Goal: Task Accomplishment & Management: Use online tool/utility

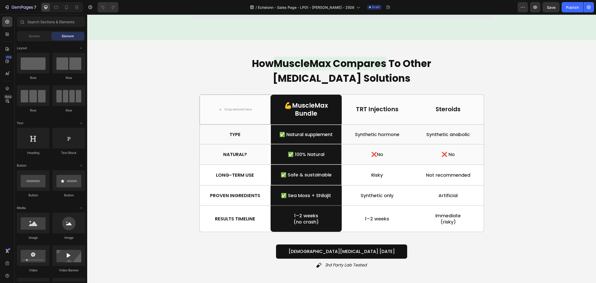
scroll to position [1048, 0]
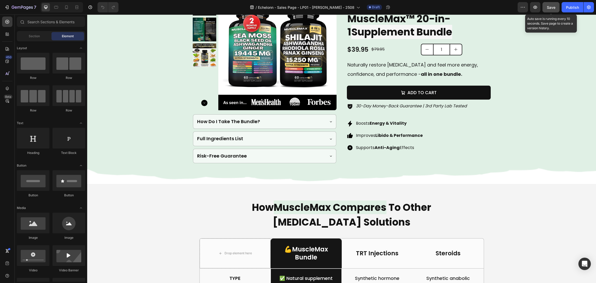
click at [556, 5] on button "Save" at bounding box center [551, 7] width 17 height 10
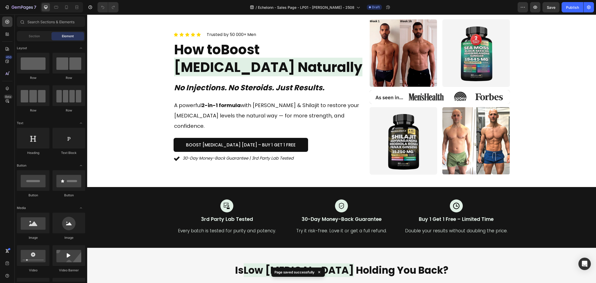
scroll to position [0, 0]
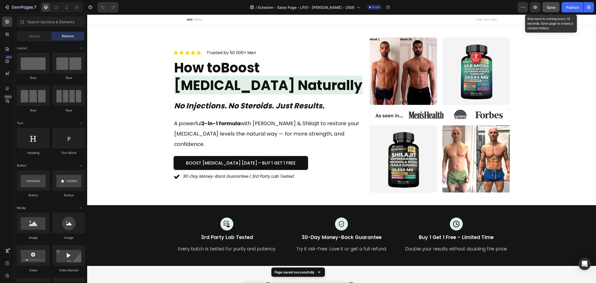
click at [555, 9] on div "Save" at bounding box center [551, 7] width 9 height 5
drag, startPoint x: 625, startPoint y: 21, endPoint x: 515, endPoint y: 59, distance: 116.8
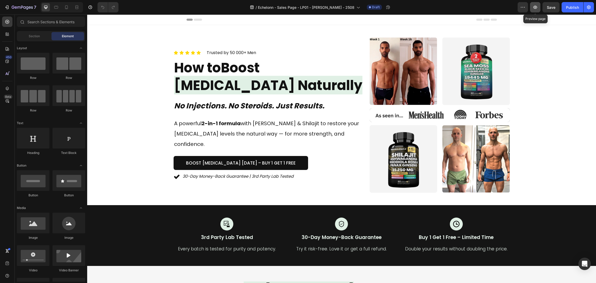
click at [539, 7] on button "button" at bounding box center [535, 7] width 10 height 10
click at [553, 7] on span "Save" at bounding box center [551, 7] width 9 height 4
click at [542, 9] on div "Preview Publish" at bounding box center [556, 7] width 76 height 10
click at [538, 3] on button "button" at bounding box center [535, 7] width 10 height 10
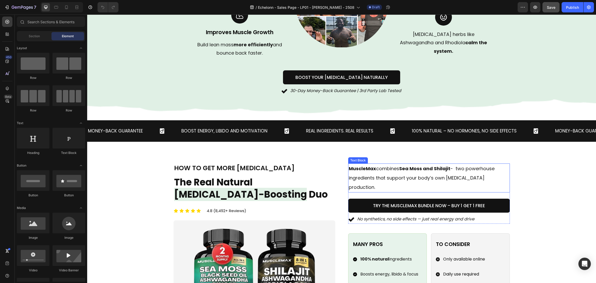
scroll to position [504, 0]
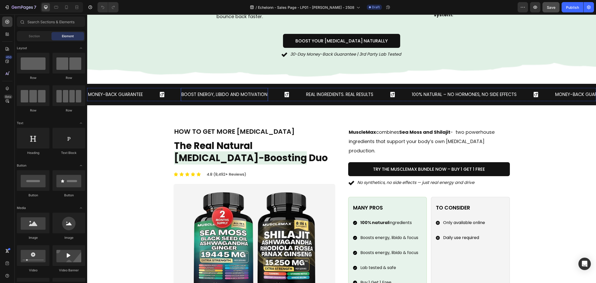
click at [191, 94] on p "Boost Energy, Libido and Motivation" at bounding box center [224, 95] width 86 height 8
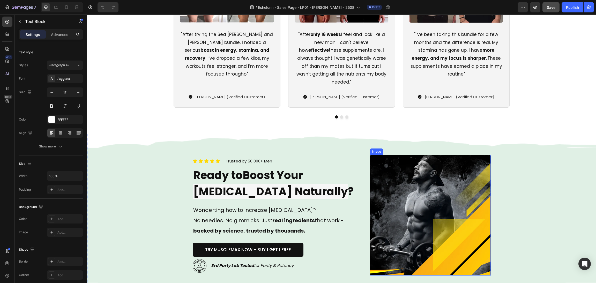
scroll to position [1785, 0]
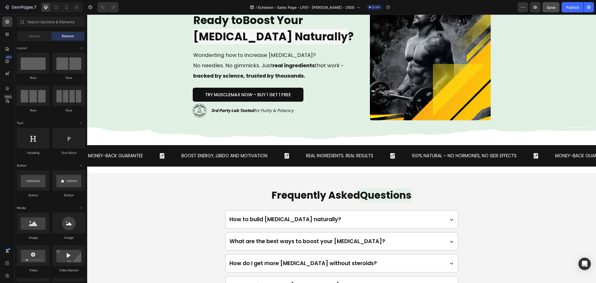
click at [281, 153] on div "Boost Energy, Libido and Motivation Text Block" at bounding box center [243, 155] width 125 height 13
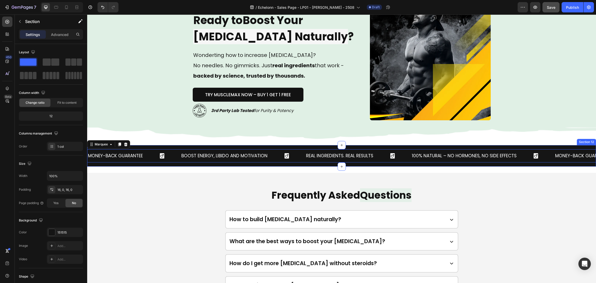
click at [274, 145] on div "Money-Back Guarantee Text Block Boost Energy, Libido and Motivation Text Block …" at bounding box center [341, 155] width 509 height 21
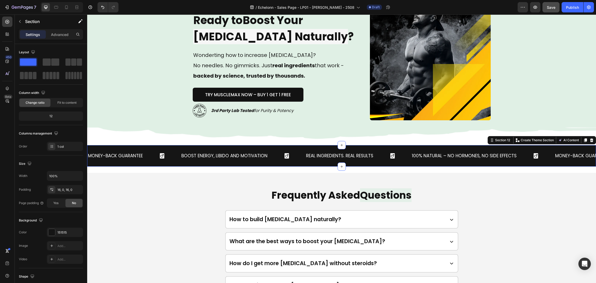
drag, startPoint x: 578, startPoint y: 137, endPoint x: 567, endPoint y: 141, distance: 11.3
click at [582, 137] on div at bounding box center [585, 140] width 6 height 6
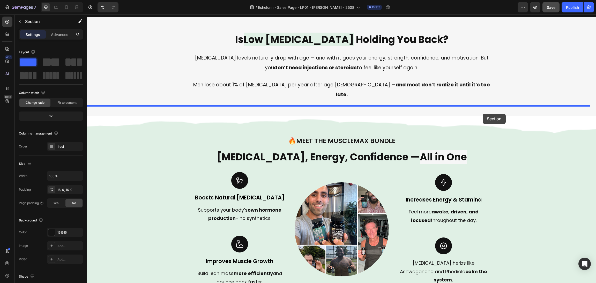
scroll to position [155, 0]
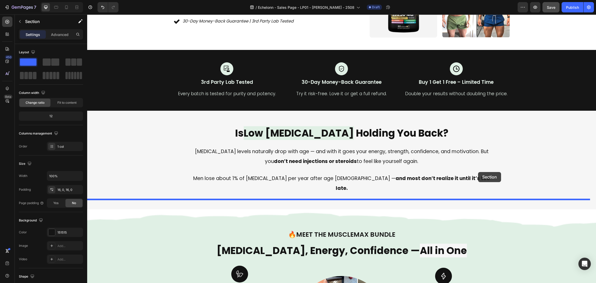
drag, startPoint x: 485, startPoint y: 169, endPoint x: 478, endPoint y: 172, distance: 7.7
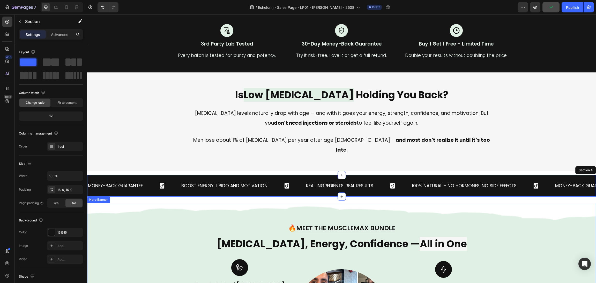
scroll to position [194, 0]
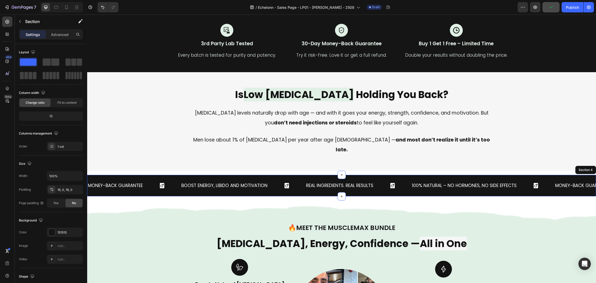
click at [199, 182] on p "Boost Energy, Libido and Motivation" at bounding box center [224, 186] width 86 height 8
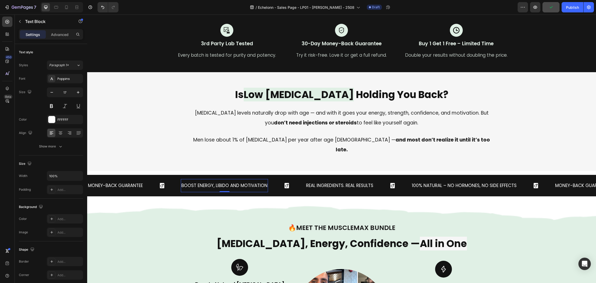
click at [194, 180] on div "Boost Energy, Libido and Motivation Text Block 0" at bounding box center [224, 185] width 87 height 13
click at [186, 182] on p "Boost Energy, Libido and Motivation" at bounding box center [224, 186] width 86 height 8
drag, startPoint x: 182, startPoint y: 174, endPoint x: 349, endPoint y: 177, distance: 167.4
click at [374, 181] on div "Money-Back Guarantee Text Block Boost Energy, Libido and Motivation Text Block …" at bounding box center [320, 185] width 467 height 13
drag, startPoint x: 366, startPoint y: 176, endPoint x: 373, endPoint y: 175, distance: 7.1
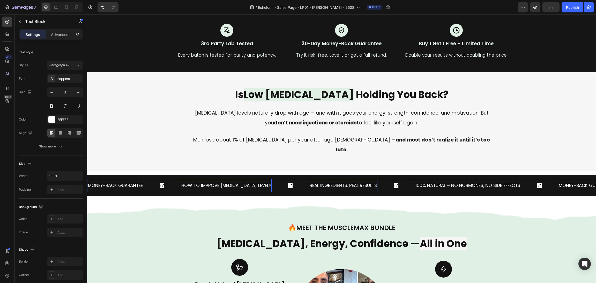
click at [366, 182] on p "Real Ingredients. Real Results" at bounding box center [343, 186] width 67 height 8
click at [375, 179] on div "Real Ingredients. Real Results Text Block" at bounding box center [362, 185] width 106 height 13
click at [371, 182] on p "Real Ingredients. Real Results" at bounding box center [343, 186] width 67 height 8
click at [373, 182] on p "Real Ingredients. Real Results" at bounding box center [343, 186] width 67 height 8
drag, startPoint x: 373, startPoint y: 175, endPoint x: 295, endPoint y: 175, distance: 78.1
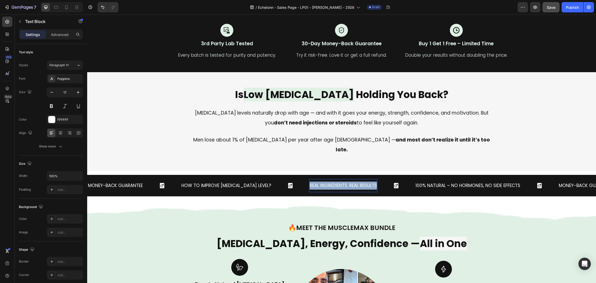
click at [292, 179] on div "Money-Back Guarantee Text Block how to improve [MEDICAL_DATA] level? Text Block…" at bounding box center [322, 185] width 471 height 13
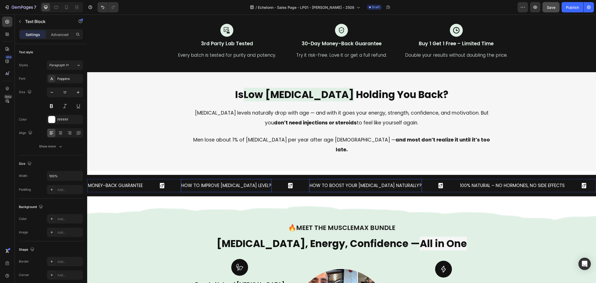
click at [247, 182] on p "how to improve [MEDICAL_DATA] level?" at bounding box center [226, 186] width 90 height 8
drag, startPoint x: 250, startPoint y: 174, endPoint x: 366, endPoint y: 176, distance: 115.7
click at [374, 182] on p "how to boost your [MEDICAL_DATA] naturally?" at bounding box center [366, 186] width 112 height 8
click at [390, 182] on p "how to boost your [MEDICAL_DATA] naturally?" at bounding box center [366, 186] width 112 height 8
click at [221, 182] on p "how to improve [MEDICAL_DATA] level?" at bounding box center [226, 186] width 90 height 8
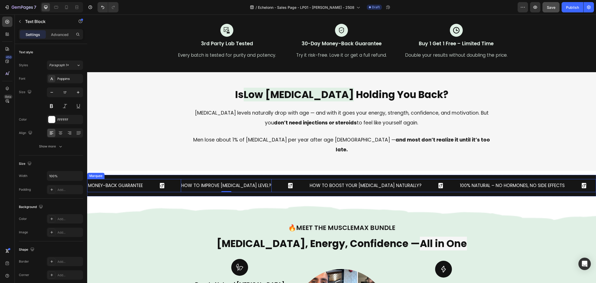
click at [150, 179] on div "Money-Back Guarantee Text Block" at bounding box center [133, 185] width 93 height 13
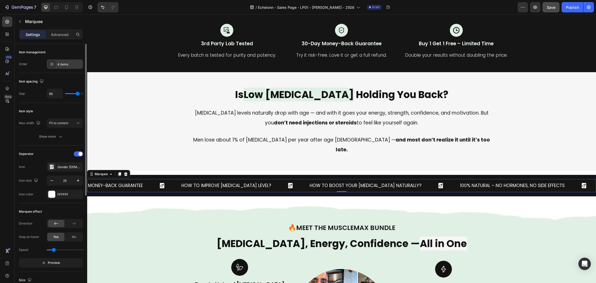
drag, startPoint x: 66, startPoint y: 63, endPoint x: 80, endPoint y: 64, distance: 14.9
click at [66, 62] on div "4 items" at bounding box center [69, 64] width 24 height 5
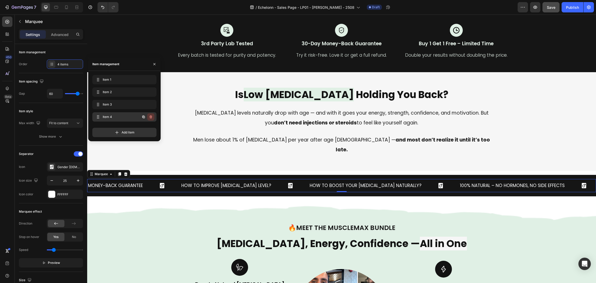
click at [151, 118] on icon "button" at bounding box center [151, 116] width 3 height 3
click at [151, 118] on div "Delete" at bounding box center [148, 117] width 10 height 5
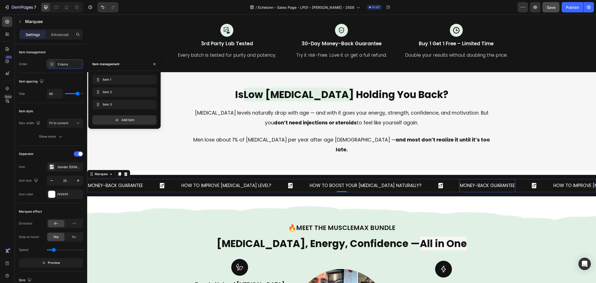
click at [460, 182] on p "Money-Back Guarantee" at bounding box center [487, 186] width 55 height 8
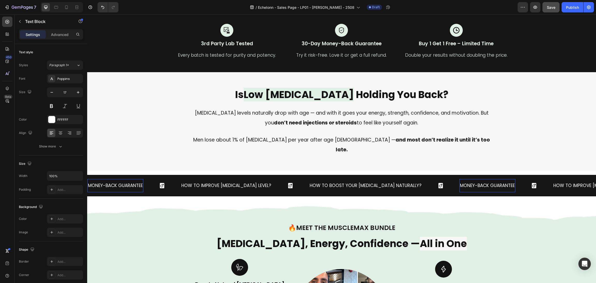
click at [465, 182] on p "Money-Back Guarantee" at bounding box center [487, 186] width 55 height 8
click at [460, 182] on p "Money-Back Guarantee" at bounding box center [487, 186] width 55 height 8
drag, startPoint x: 451, startPoint y: 175, endPoint x: 573, endPoint y: 177, distance: 122.4
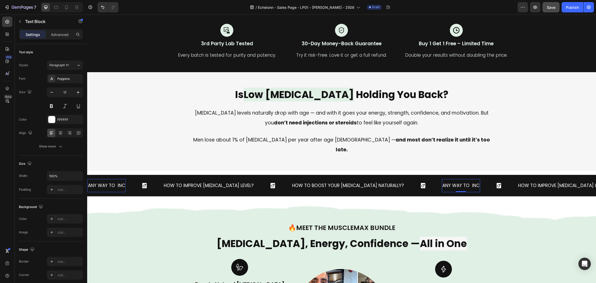
click at [465, 182] on p "any way to inc" at bounding box center [460, 186] width 37 height 8
click at [468, 182] on p "any way to inc" at bounding box center [460, 186] width 37 height 8
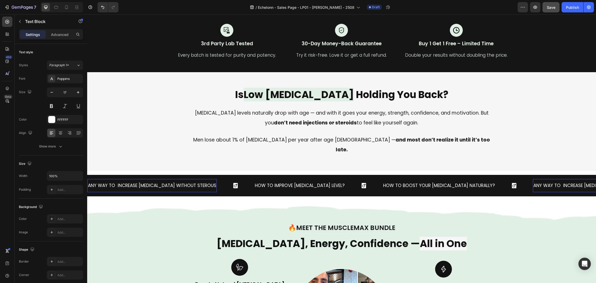
scroll to position [0, 54]
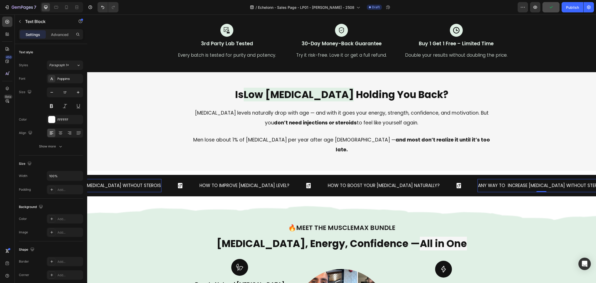
drag, startPoint x: 157, startPoint y: 179, endPoint x: 154, endPoint y: 177, distance: 3.5
click at [156, 179] on div "any way to increase [MEDICAL_DATA] without sterois Text Block 0" at bounding box center [116, 185] width 165 height 13
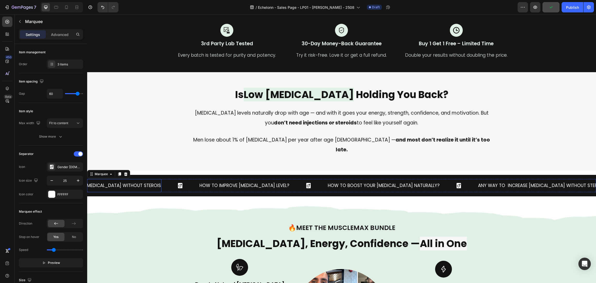
click at [154, 182] on p "any way to increase [MEDICAL_DATA] without sterois" at bounding box center [97, 186] width 127 height 8
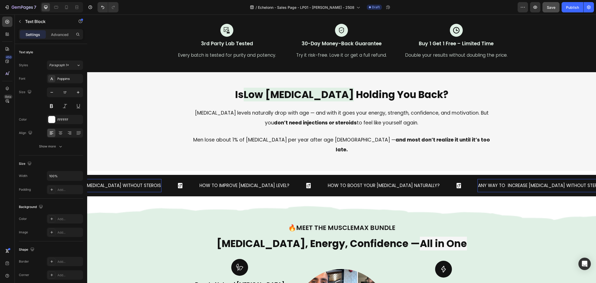
scroll to position [0, 0]
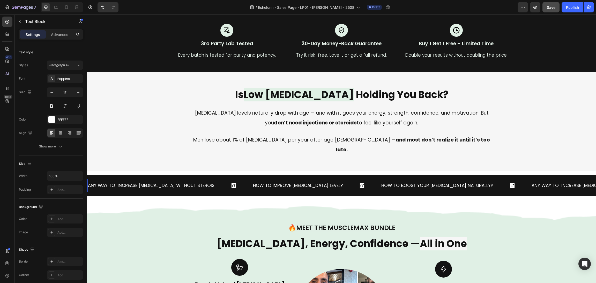
click at [207, 182] on p "any way to increase [MEDICAL_DATA] without sterois" at bounding box center [151, 186] width 127 height 8
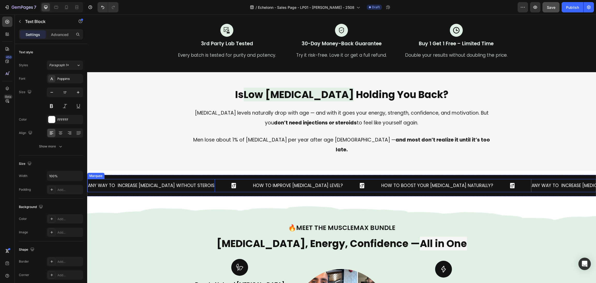
click at [210, 181] on div "any way to increase [MEDICAL_DATA] without sterois" at bounding box center [151, 185] width 128 height 9
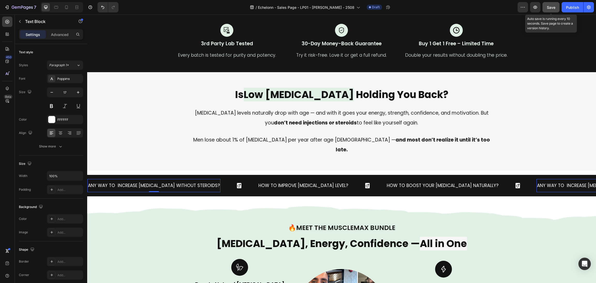
click at [547, 10] on button "Save" at bounding box center [551, 7] width 17 height 10
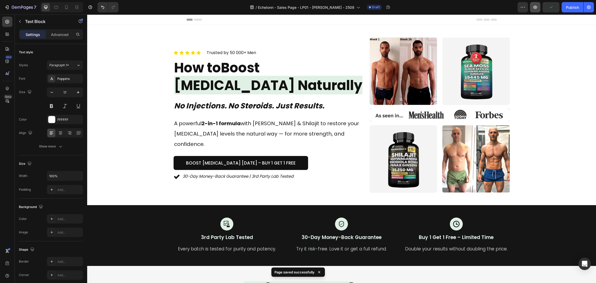
click at [534, 10] on button "button" at bounding box center [535, 7] width 10 height 10
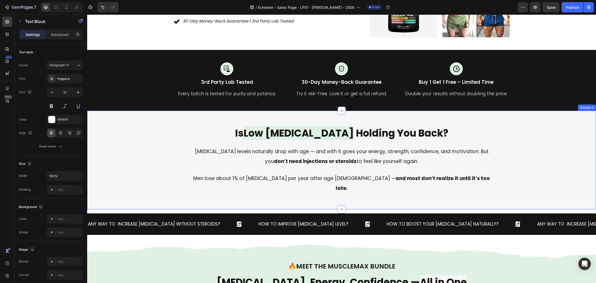
click at [352, 213] on div "any way to increase [MEDICAL_DATA] without steroids? Text Block how to improve …" at bounding box center [341, 223] width 509 height 21
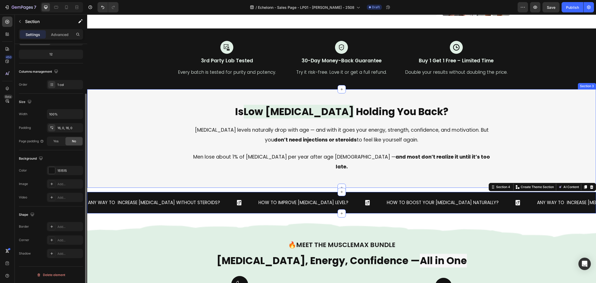
scroll to position [194, 0]
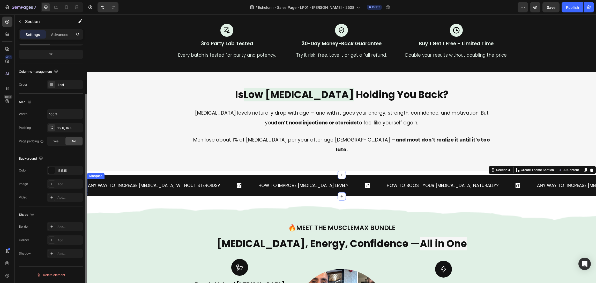
click at [227, 179] on div "any way to increase [MEDICAL_DATA] without steroids? Text Block" at bounding box center [172, 185] width 171 height 13
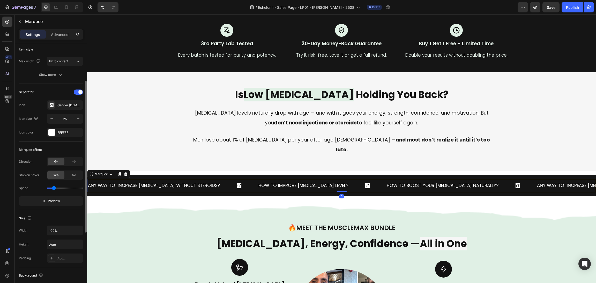
scroll to position [0, 0]
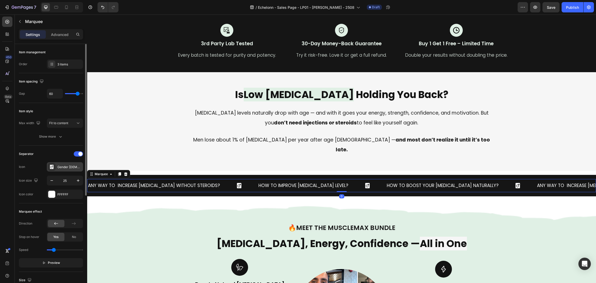
click at [56, 166] on div "Gender [DEMOGRAPHIC_DATA] filled" at bounding box center [65, 166] width 36 height 9
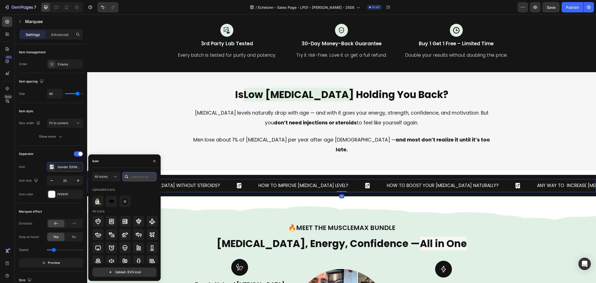
click at [139, 173] on input "text" at bounding box center [139, 176] width 34 height 9
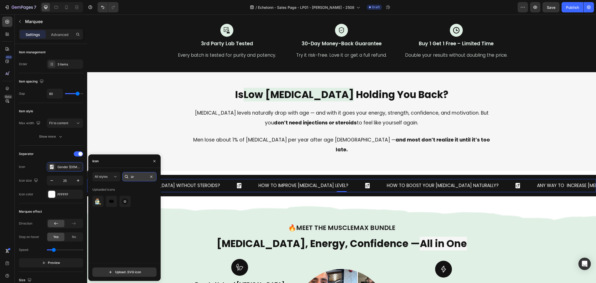
type input "[PERSON_NAME]"
type input "question"
click at [109, 196] on icon at bounding box center [111, 198] width 6 height 6
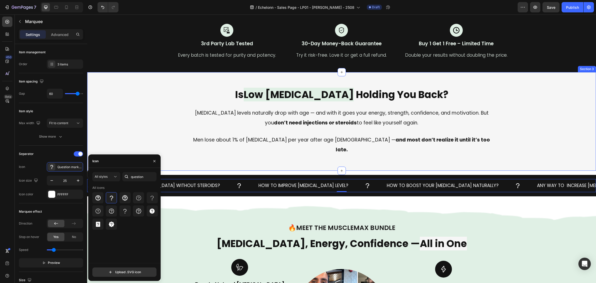
click at [170, 117] on div "[MEDICAL_DATA] levels naturally drop with age — and with it goes your energy, s…" at bounding box center [341, 118] width 497 height 21
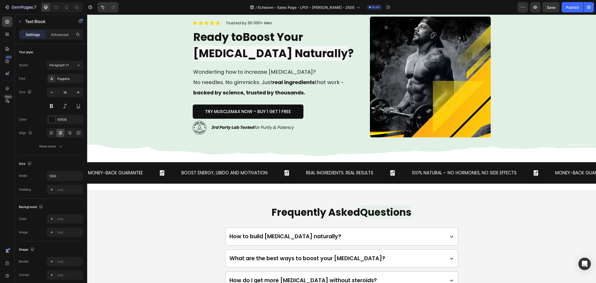
scroll to position [1863, 0]
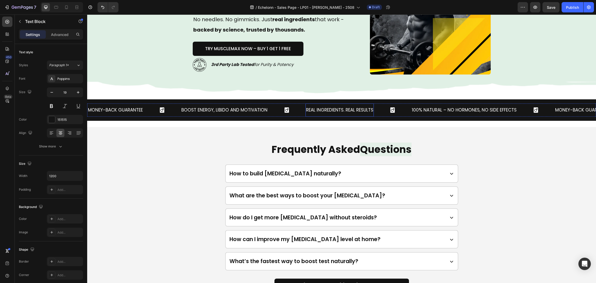
click at [351, 116] on div "Real Ingredients. Real Results Text Block" at bounding box center [340, 109] width 68 height 13
click at [317, 111] on p "Real Ingredients. Real Results" at bounding box center [339, 110] width 67 height 8
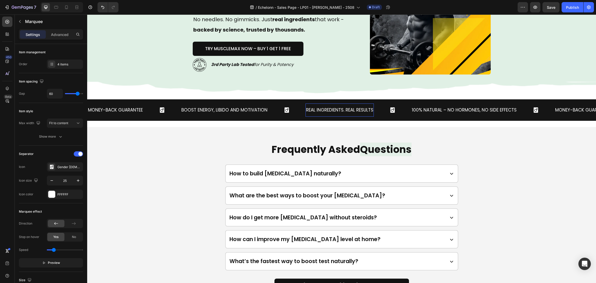
click at [300, 107] on div "Boost Energy, Libido and Motivation Text Block" at bounding box center [243, 109] width 125 height 13
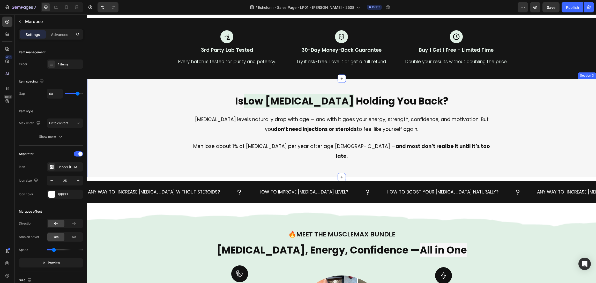
scroll to position [194, 0]
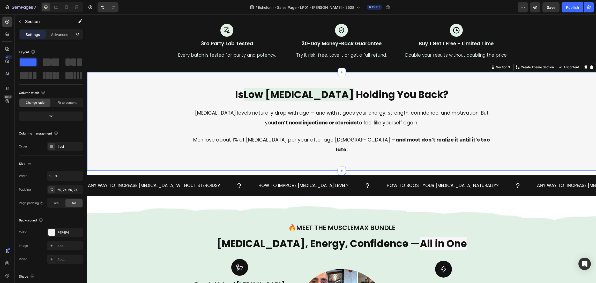
click at [466, 151] on div "Is Low [MEDICAL_DATA] Holding You Back? Heading [MEDICAL_DATA] levels naturally…" at bounding box center [341, 121] width 509 height 99
click at [547, 8] on span "Save" at bounding box center [551, 7] width 9 height 4
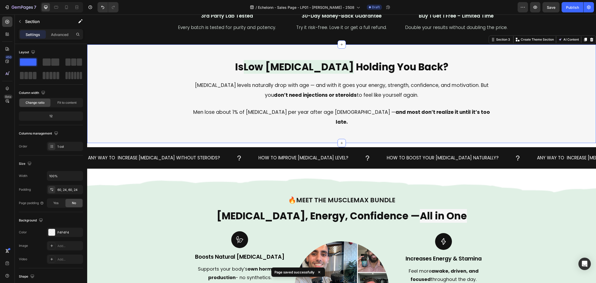
scroll to position [233, 0]
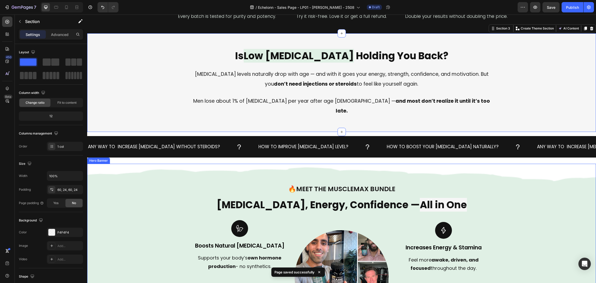
click at [395, 167] on div "🔥 Meet the MuscleMax Bundle Heading [MEDICAL_DATA], Energy, Confidence — All in…" at bounding box center [342, 278] width 310 height 229
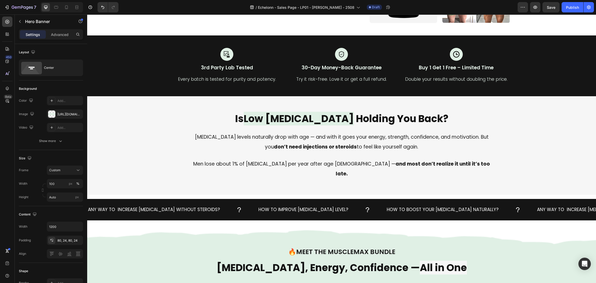
scroll to position [194, 0]
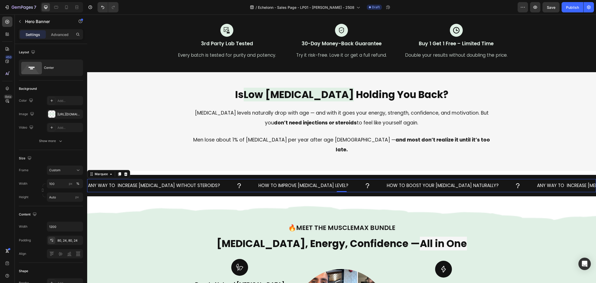
click at [349, 179] on div "how to improve [MEDICAL_DATA] level? Text Block" at bounding box center [322, 185] width 128 height 13
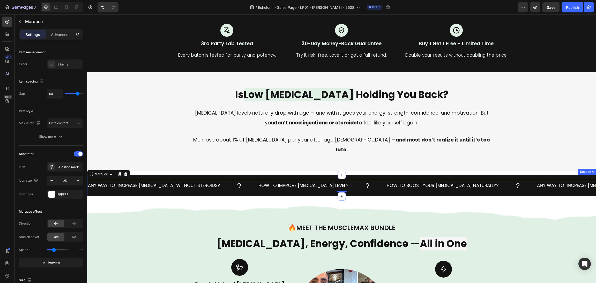
click at [349, 182] on div "any way to increase [MEDICAL_DATA] without steroids? Text Block how to improve …" at bounding box center [341, 185] width 509 height 21
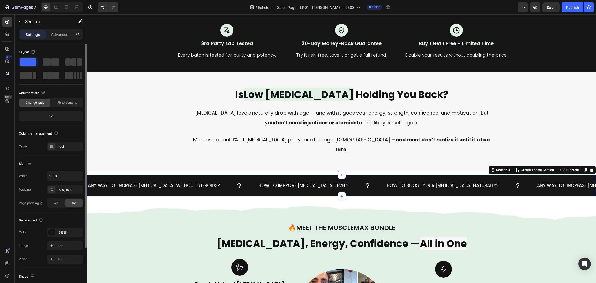
scroll to position [62, 0]
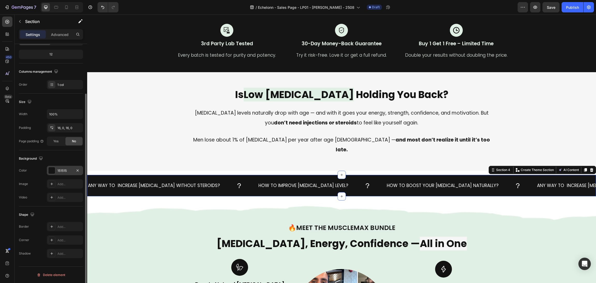
click at [52, 169] on div at bounding box center [51, 170] width 7 height 7
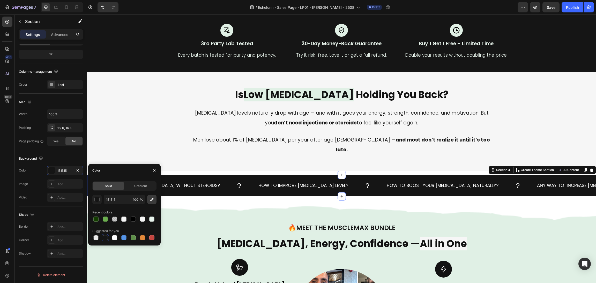
click at [150, 200] on icon "button" at bounding box center [151, 199] width 5 height 5
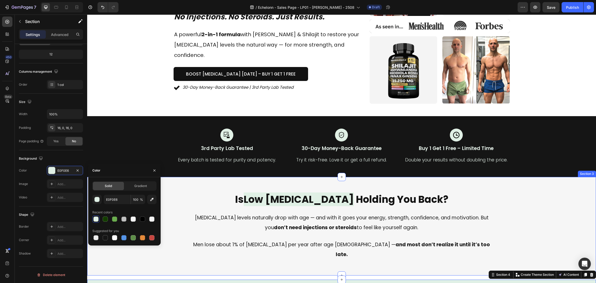
scroll to position [78, 0]
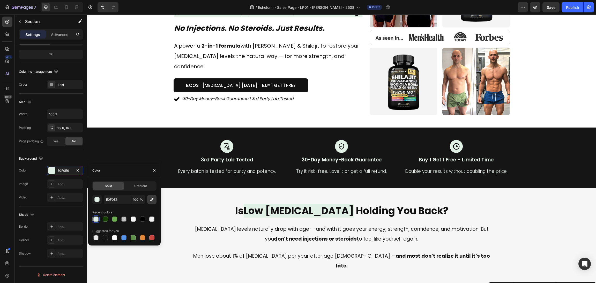
click at [152, 199] on icon "button" at bounding box center [151, 199] width 3 height 3
type input "FFFFFF"
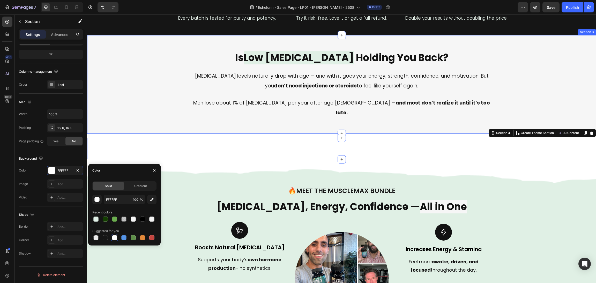
scroll to position [233, 0]
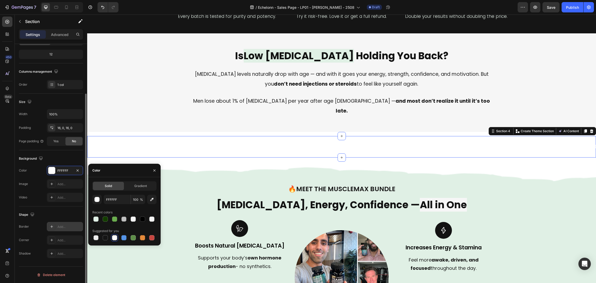
click at [51, 227] on icon at bounding box center [51, 226] width 3 height 3
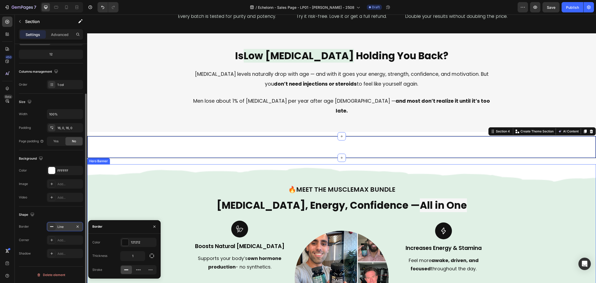
click at [475, 167] on div "🔥 Meet the MuscleMax Bundle Heading [MEDICAL_DATA], Energy, Confidence — All in…" at bounding box center [342, 278] width 310 height 229
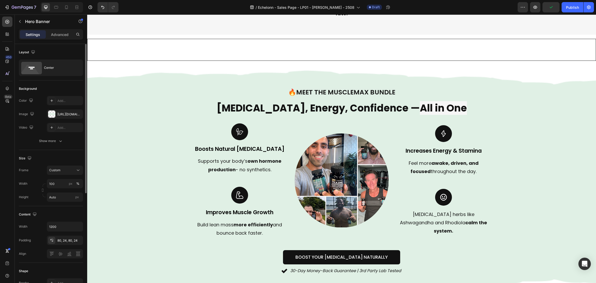
scroll to position [195, 0]
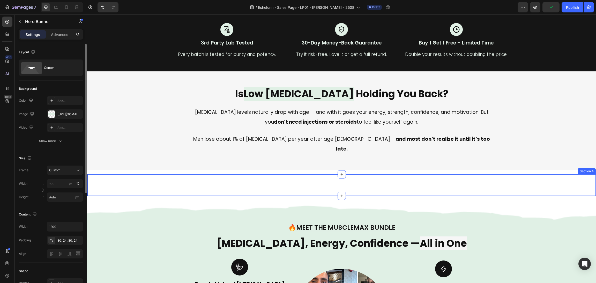
click at [227, 174] on div "any way to increase [MEDICAL_DATA] without steroids? Text Block how to improve …" at bounding box center [341, 185] width 509 height 22
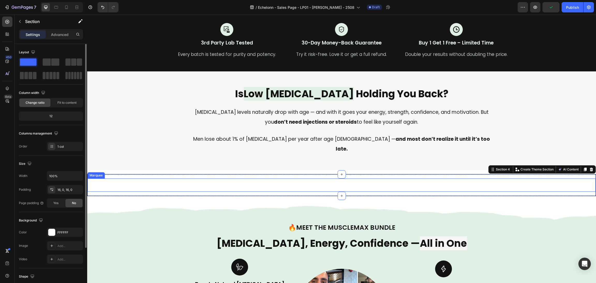
click at [193, 181] on div "any way to increase [MEDICAL_DATA] without steroids?" at bounding box center [154, 185] width 133 height 9
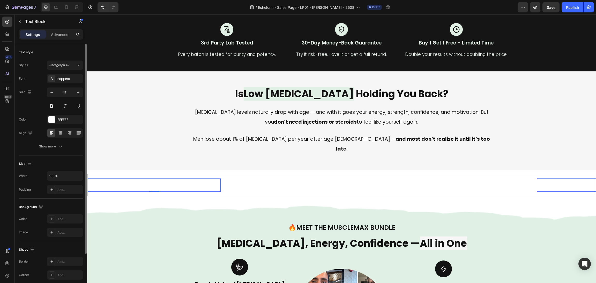
click at [51, 112] on div "Font Poppins Size 17 Color FFFFFF Align Show more" at bounding box center [51, 112] width 64 height 77
click at [52, 119] on div at bounding box center [51, 119] width 7 height 7
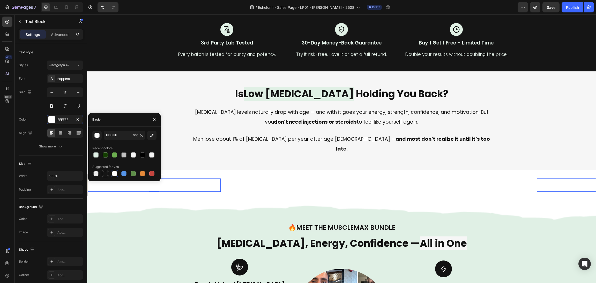
click at [106, 173] on div at bounding box center [105, 173] width 5 height 5
type input "151515"
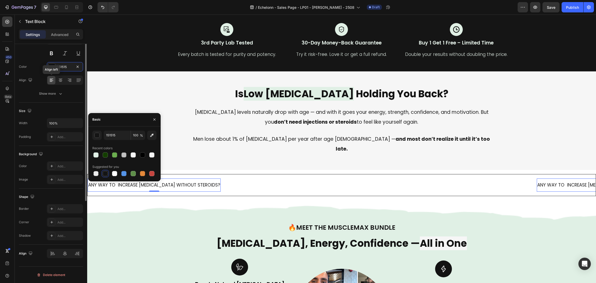
scroll to position [0, 0]
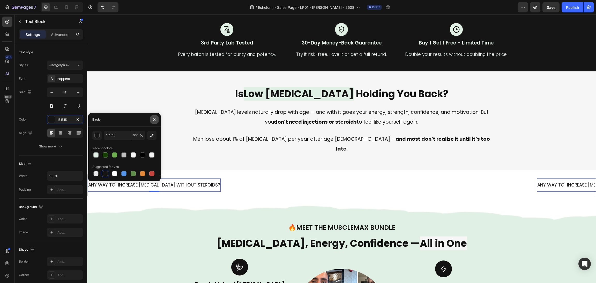
click at [156, 118] on button "button" at bounding box center [154, 119] width 8 height 8
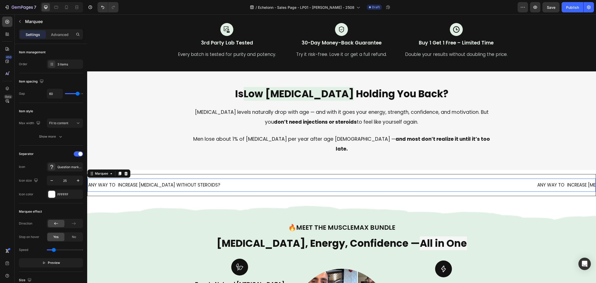
click at [248, 179] on div "any way to increase [MEDICAL_DATA] without steroids? Text Block" at bounding box center [173, 185] width 171 height 13
click at [51, 194] on div at bounding box center [51, 194] width 7 height 7
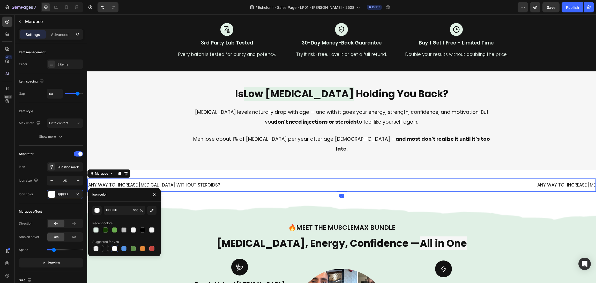
click at [105, 249] on div at bounding box center [105, 248] width 5 height 5
type input "151515"
click at [283, 181] on p "how to improve [MEDICAL_DATA] level?" at bounding box center [304, 185] width 90 height 8
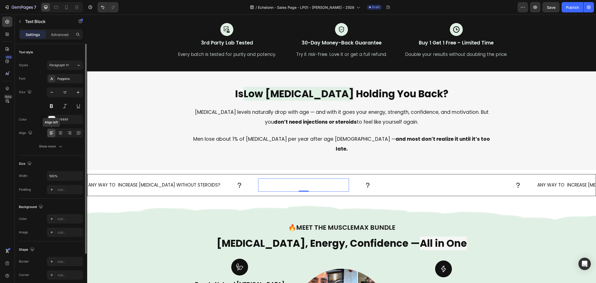
click at [52, 125] on div "Font Poppins Size 17 Color FFFFFF Align Align left Show more" at bounding box center [51, 112] width 64 height 77
click at [52, 123] on div at bounding box center [51, 119] width 7 height 7
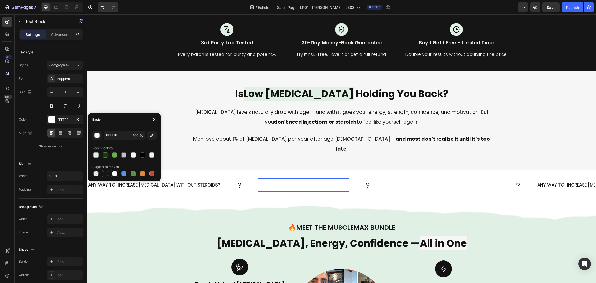
click at [106, 171] on div at bounding box center [105, 173] width 5 height 5
type input "151515"
click at [373, 160] on div "Is Low [MEDICAL_DATA] Holding You Back? Heading [MEDICAL_DATA] levels naturally…" at bounding box center [341, 120] width 509 height 99
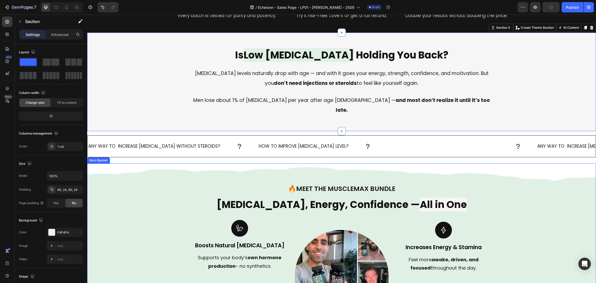
scroll to position [195, 0]
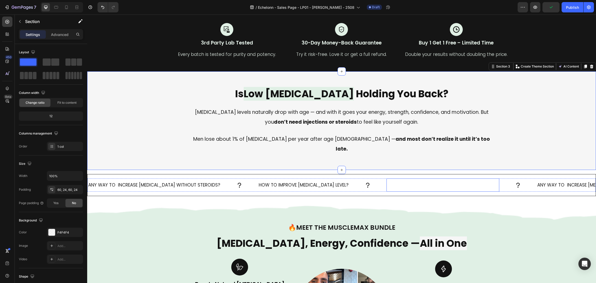
click at [429, 181] on p "how to boost your [MEDICAL_DATA] naturally?" at bounding box center [443, 185] width 112 height 8
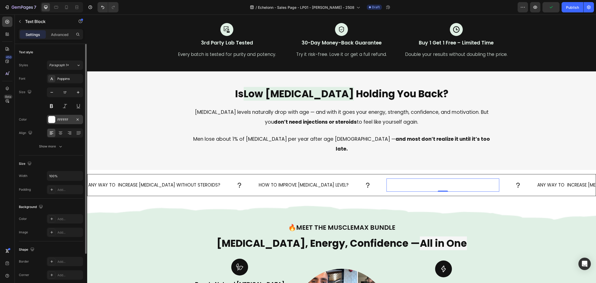
click at [53, 117] on div at bounding box center [51, 119] width 7 height 7
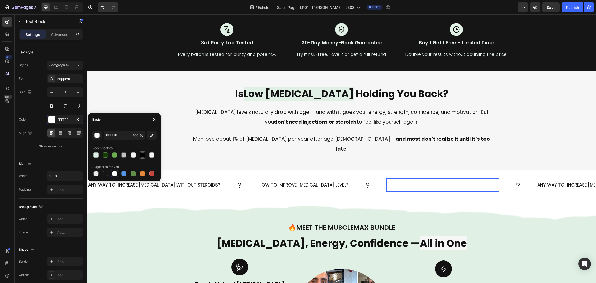
drag, startPoint x: 140, startPoint y: 155, endPoint x: 91, endPoint y: 154, distance: 49.7
click at [140, 155] on div at bounding box center [142, 154] width 5 height 5
type input "000000"
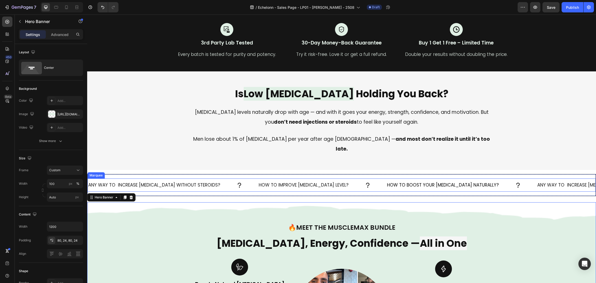
click at [252, 179] on div "any way to increase [MEDICAL_DATA] without steroids? Text Block" at bounding box center [173, 185] width 171 height 13
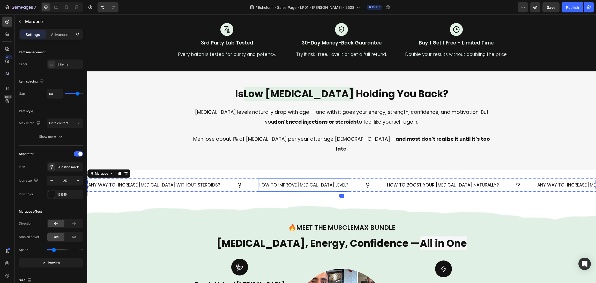
click at [261, 181] on p "how to improve [MEDICAL_DATA] level?" at bounding box center [304, 185] width 90 height 8
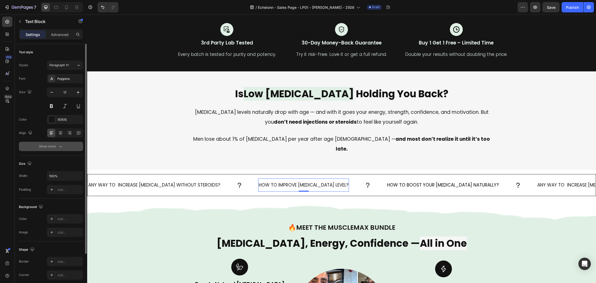
click at [62, 150] on button "Show more" at bounding box center [51, 146] width 64 height 9
click at [61, 147] on div "Normal" at bounding box center [62, 146] width 26 height 5
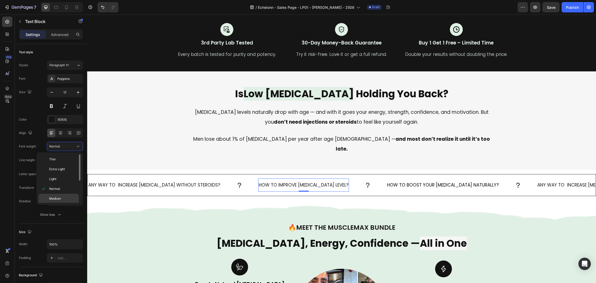
click at [63, 200] on p "Medium" at bounding box center [62, 198] width 27 height 5
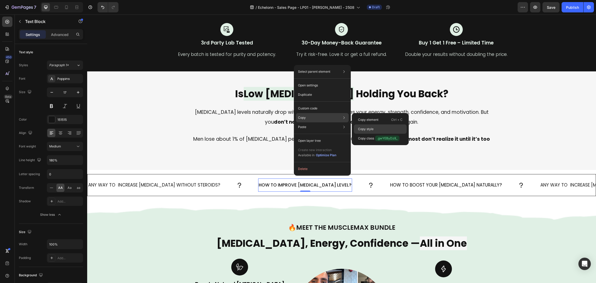
click at [369, 129] on p "Copy style" at bounding box center [366, 129] width 16 height 5
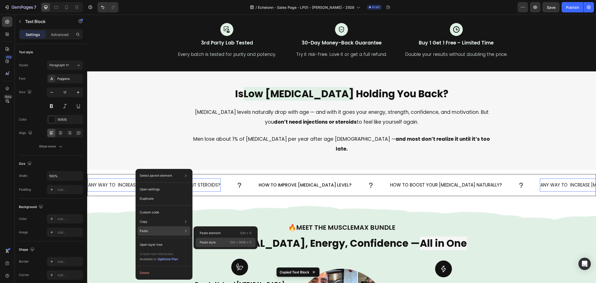
click at [217, 241] on div "Paste style Ctrl + Shift + V" at bounding box center [226, 242] width 60 height 9
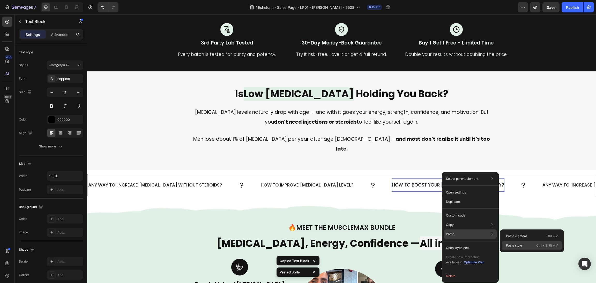
click at [530, 248] on div "Paste style Ctrl + Shift + V" at bounding box center [532, 245] width 60 height 9
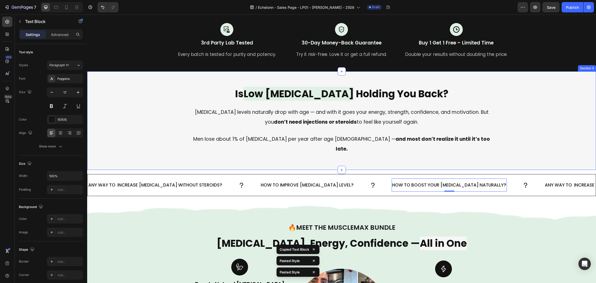
click at [528, 143] on div "Men lose about 1% of [MEDICAL_DATA] per year after age [DEMOGRAPHIC_DATA] — and…" at bounding box center [341, 144] width 497 height 21
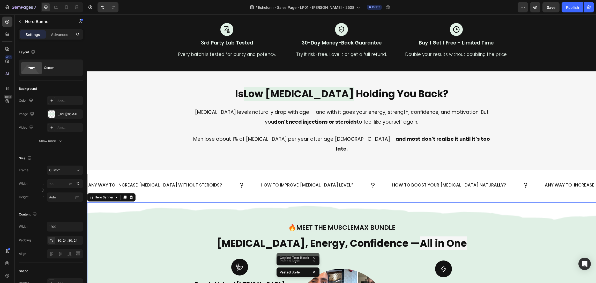
scroll to position [233, 0]
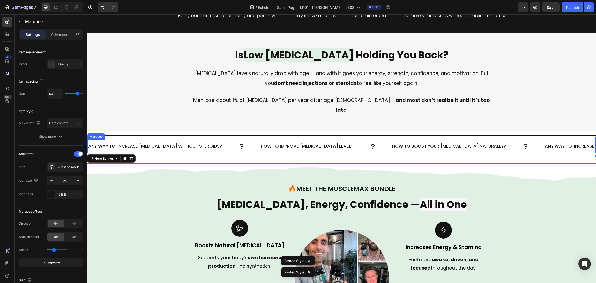
click at [351, 141] on div "how to improve [MEDICAL_DATA] level? Text Block" at bounding box center [325, 146] width 131 height 13
click at [353, 146] on div "any way to increase [MEDICAL_DATA] without steroids? Text Block how to improve …" at bounding box center [341, 146] width 509 height 22
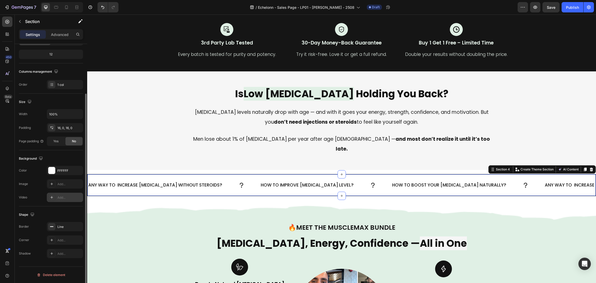
scroll to position [0, 0]
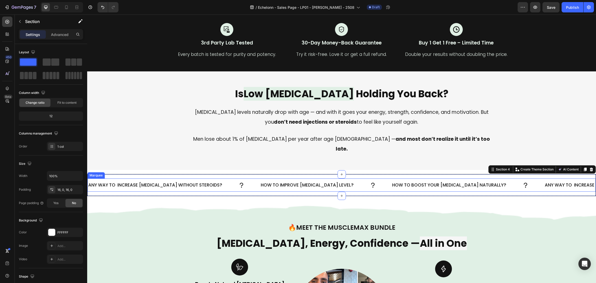
click at [223, 179] on div "any way to increase [MEDICAL_DATA] without steroids? Text Block" at bounding box center [174, 185] width 173 height 13
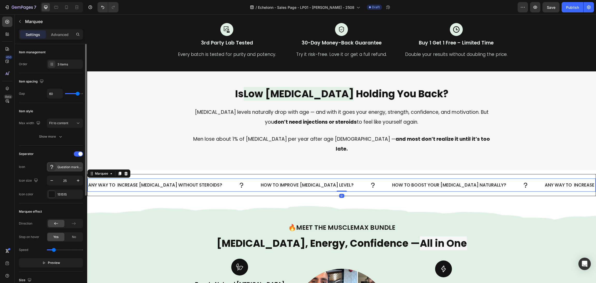
click at [64, 168] on div "Question mark bold" at bounding box center [69, 167] width 24 height 5
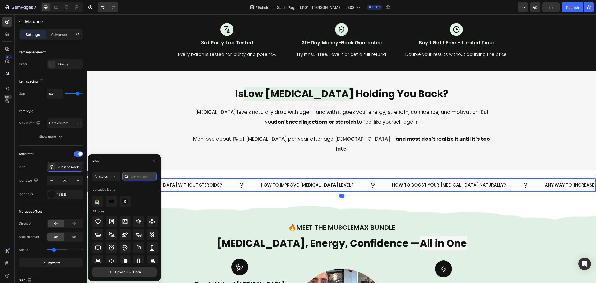
click at [134, 176] on input "text" at bounding box center [139, 176] width 34 height 9
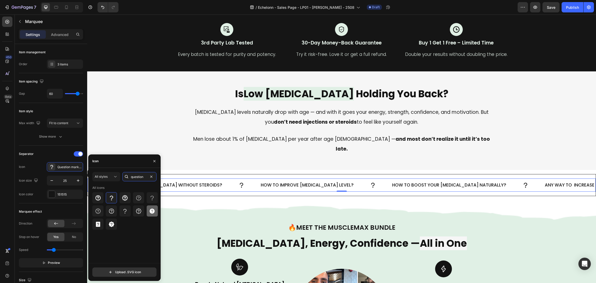
type input "question"
click at [153, 212] on icon at bounding box center [152, 211] width 5 height 5
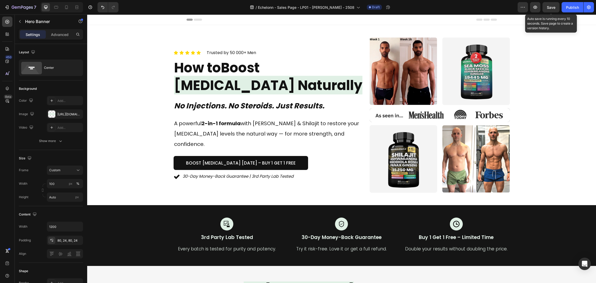
click at [549, 8] on span "Save" at bounding box center [551, 7] width 9 height 4
click at [539, 7] on button "button" at bounding box center [535, 7] width 10 height 10
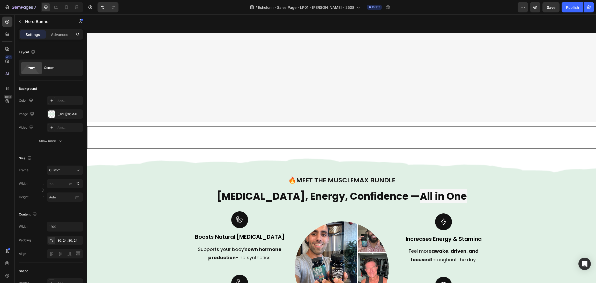
scroll to position [427, 0]
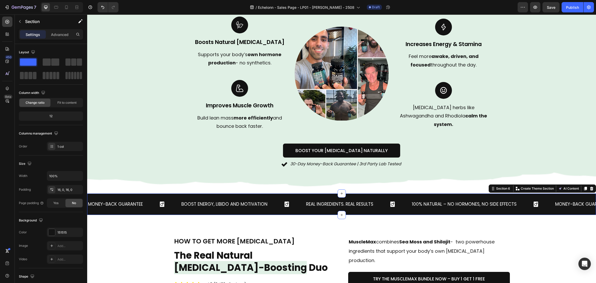
click at [483, 194] on div "Money-Back Guarantee Text Block Boost Energy, Libido and Motivation Text Block …" at bounding box center [341, 204] width 509 height 21
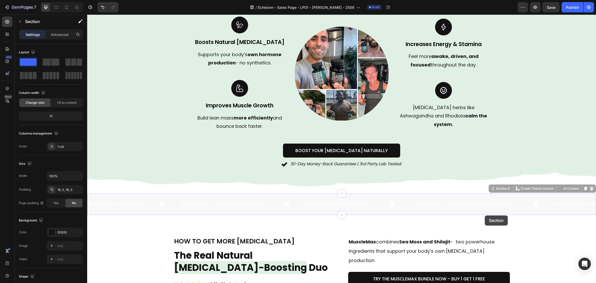
scroll to position [621, 0]
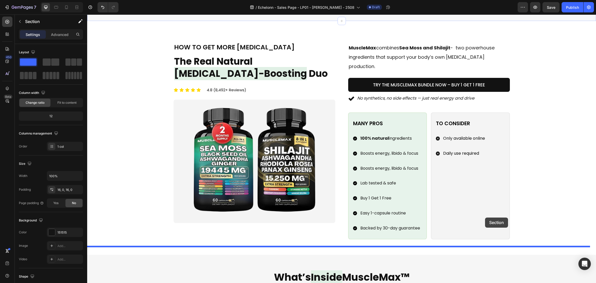
drag, startPoint x: 486, startPoint y: 187, endPoint x: 485, endPoint y: 218, distance: 31.3
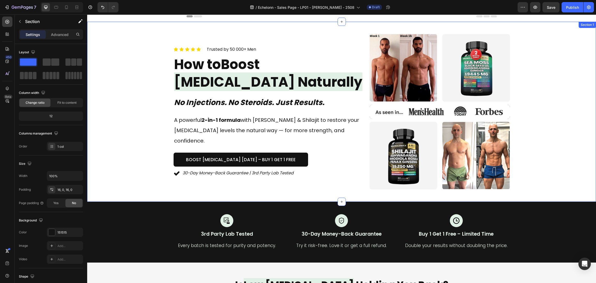
scroll to position [0, 0]
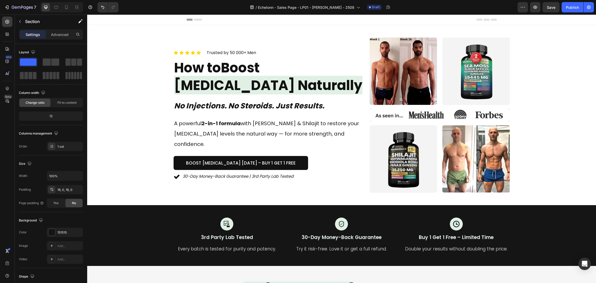
click at [547, 7] on button "Save" at bounding box center [551, 7] width 17 height 10
click at [536, 9] on icon "button" at bounding box center [535, 7] width 5 height 5
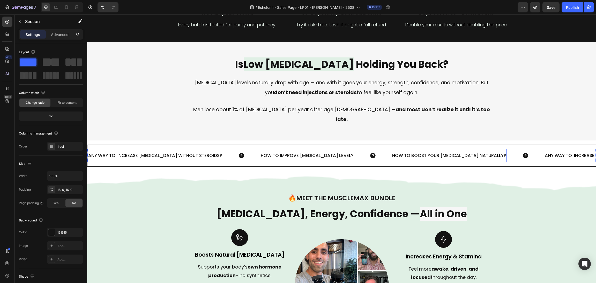
scroll to position [233, 0]
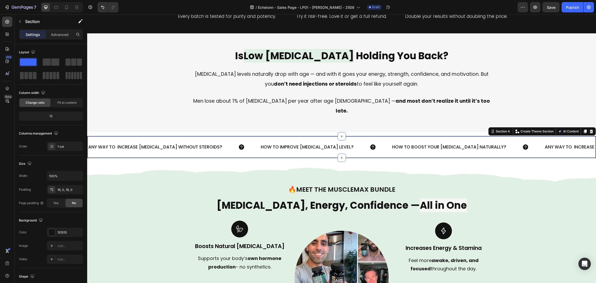
click at [361, 144] on div "any way to increase [MEDICAL_DATA] without steroids? Text Block how to improve …" at bounding box center [341, 147] width 509 height 22
click at [63, 35] on p "Advanced" at bounding box center [60, 34] width 18 height 5
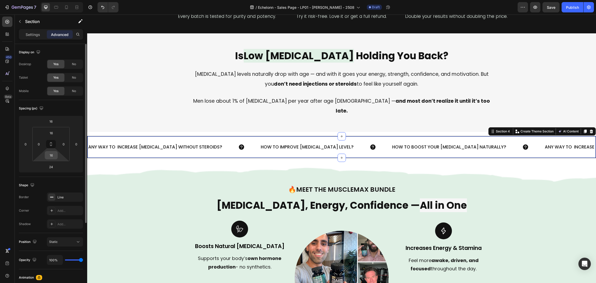
click at [52, 155] on input "16" at bounding box center [51, 155] width 10 height 8
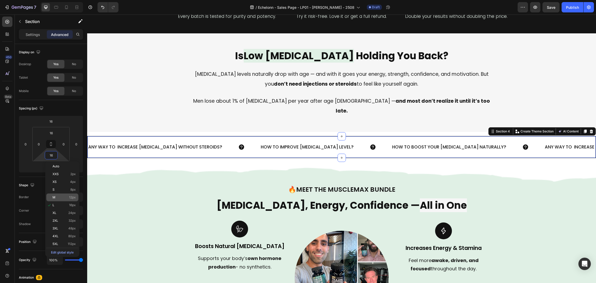
click at [62, 197] on p "M 12px" at bounding box center [64, 198] width 23 height 4
type input "12"
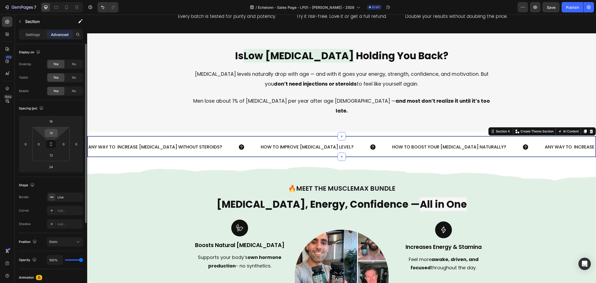
click at [49, 134] on input "16" at bounding box center [51, 133] width 10 height 8
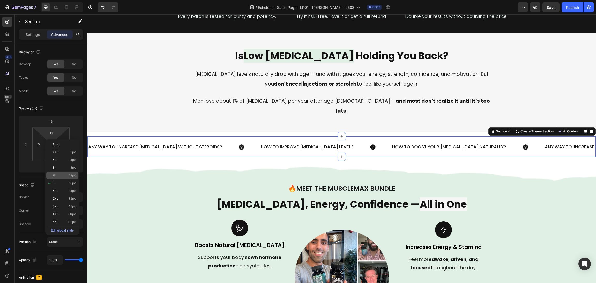
click at [59, 177] on p "M 12px" at bounding box center [64, 176] width 23 height 4
type input "12"
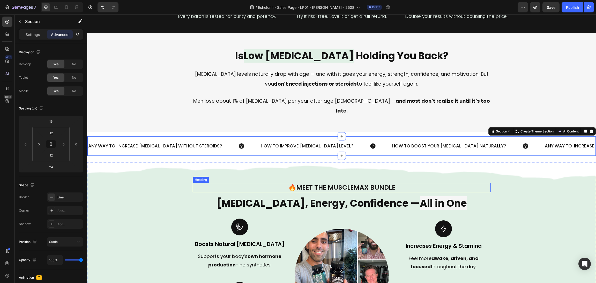
click at [470, 183] on h1 "🔥 Meet the MuscleMax Bundle" at bounding box center [342, 188] width 298 height 10
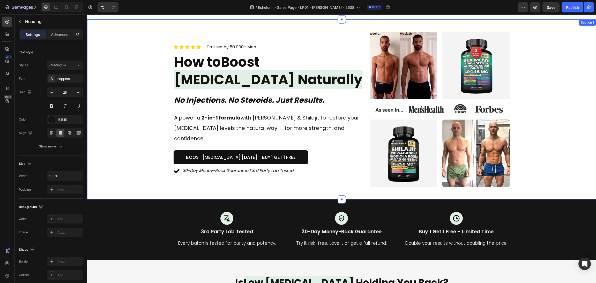
scroll to position [0, 0]
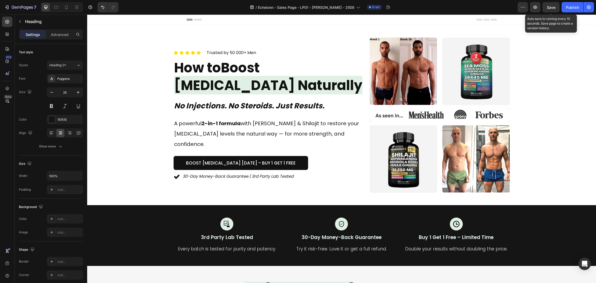
click at [554, 8] on span "Save" at bounding box center [551, 7] width 9 height 4
click at [538, 8] on button "button" at bounding box center [535, 7] width 10 height 10
click at [64, 4] on div at bounding box center [66, 7] width 8 height 8
type input "19"
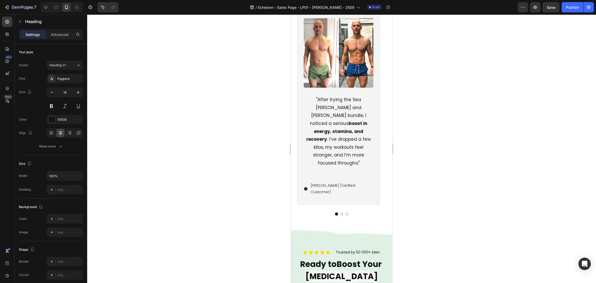
scroll to position [2329, 0]
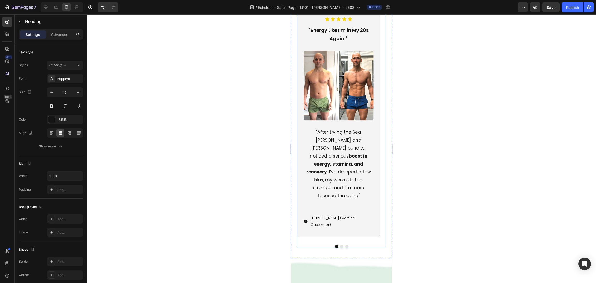
click at [345, 245] on button "Dot" at bounding box center [346, 246] width 3 height 3
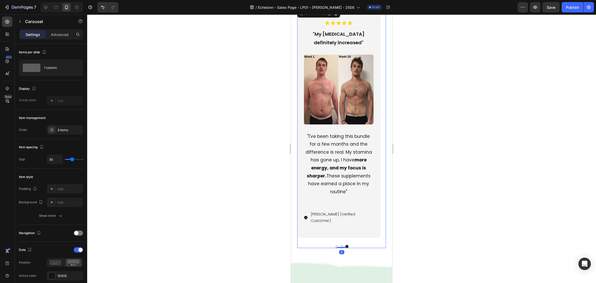
click at [340, 245] on button "Dot" at bounding box center [341, 246] width 3 height 3
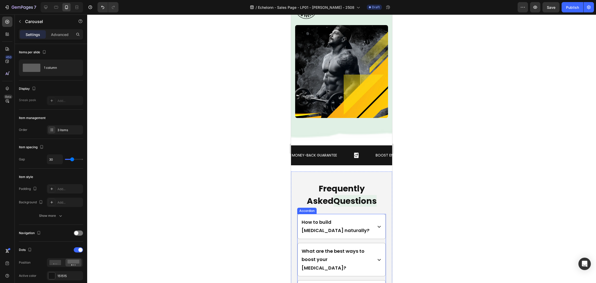
scroll to position [2755, 0]
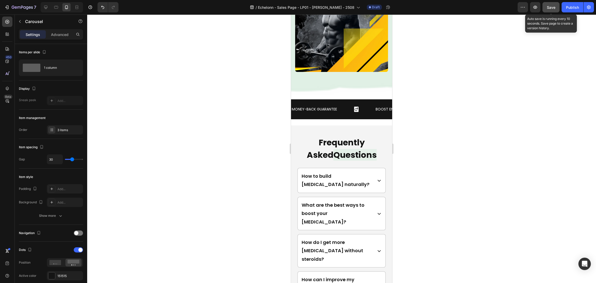
click at [551, 10] on button "Save" at bounding box center [551, 7] width 17 height 10
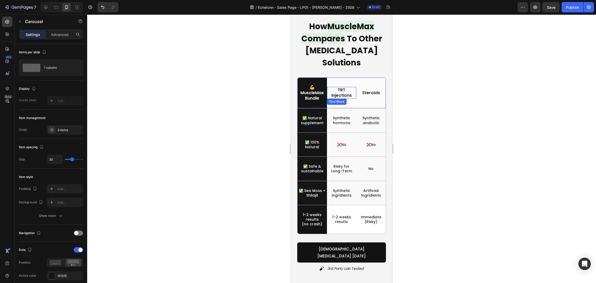
scroll to position [1979, 0]
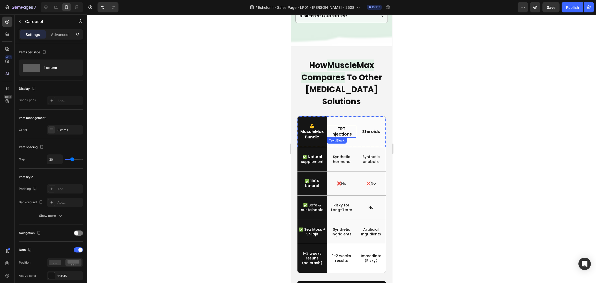
click at [342, 129] on p "TRT Injections" at bounding box center [342, 131] width 28 height 11
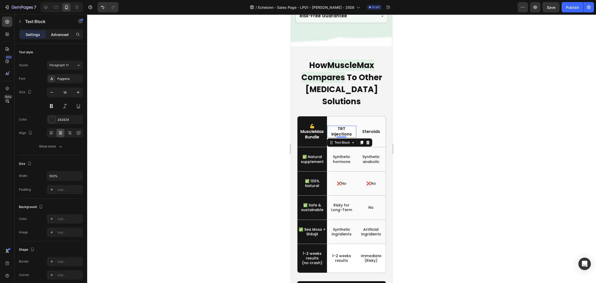
click at [59, 34] on p "Advanced" at bounding box center [60, 34] width 18 height 5
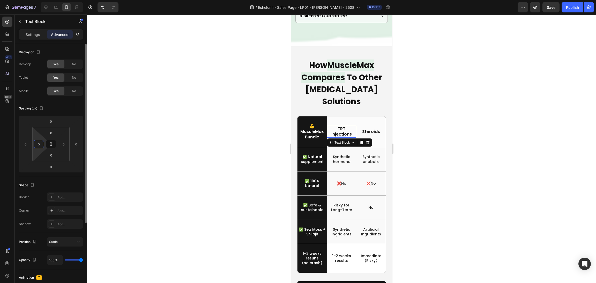
click at [37, 143] on input "0" at bounding box center [39, 144] width 8 height 8
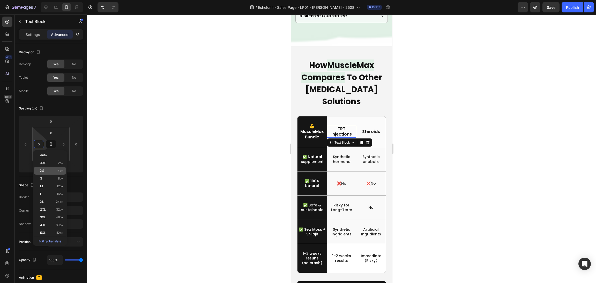
click at [52, 169] on p "XS 4px" at bounding box center [51, 171] width 23 height 4
type input "4"
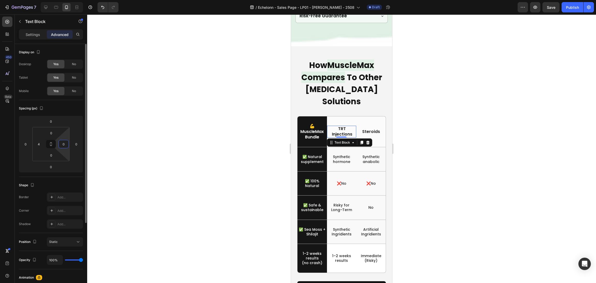
click at [64, 143] on input "0" at bounding box center [64, 144] width 8 height 8
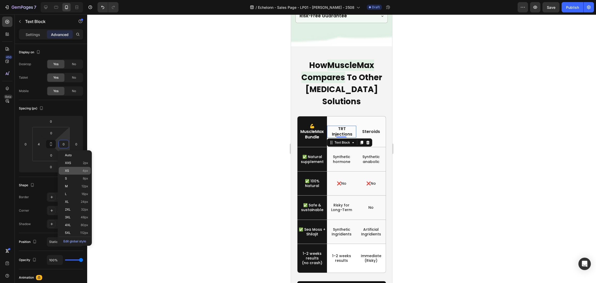
click at [73, 169] on p "XS 4px" at bounding box center [76, 171] width 23 height 4
type input "4"
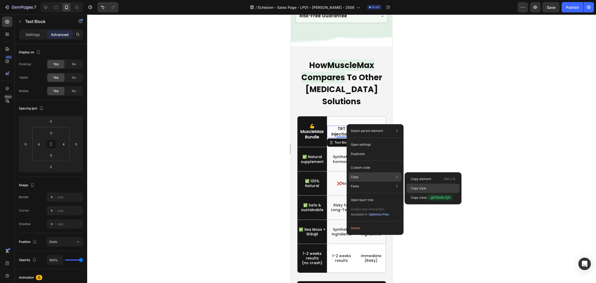
click at [426, 193] on div "Copy style" at bounding box center [433, 197] width 53 height 9
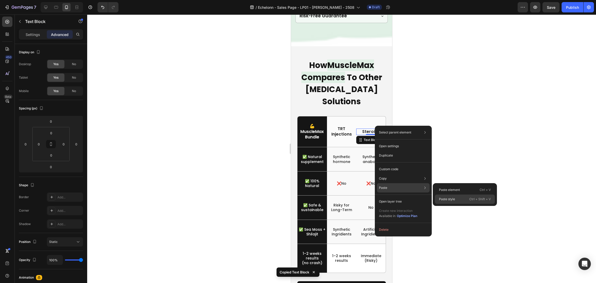
click at [460, 195] on div "Paste style Ctrl + Shift + V" at bounding box center [465, 199] width 60 height 9
type input "4"
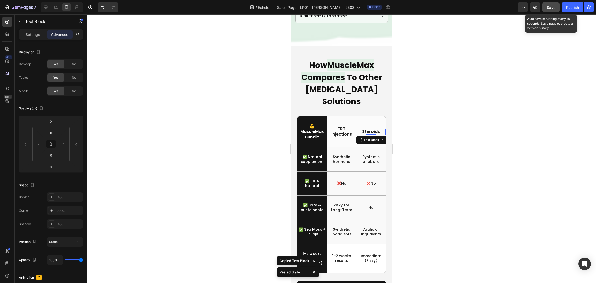
click at [551, 10] on button "Save" at bounding box center [551, 7] width 17 height 10
click at [551, 6] on span "Save" at bounding box center [551, 7] width 9 height 4
click at [554, 5] on span "Save" at bounding box center [551, 7] width 9 height 4
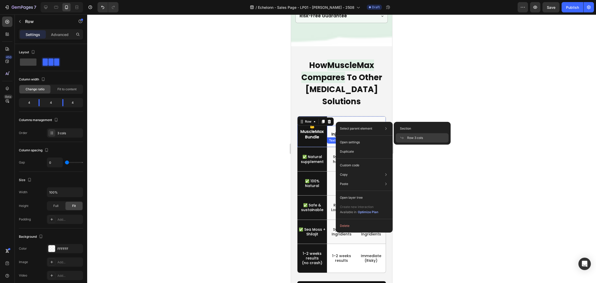
click at [331, 128] on p "TRT Injections" at bounding box center [342, 131] width 26 height 11
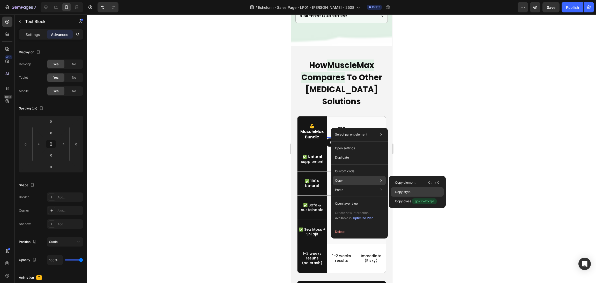
click at [416, 197] on div "Copy style" at bounding box center [417, 201] width 53 height 9
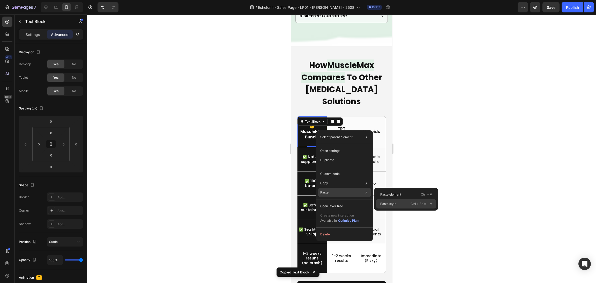
click at [386, 204] on p "Paste style" at bounding box center [388, 204] width 16 height 5
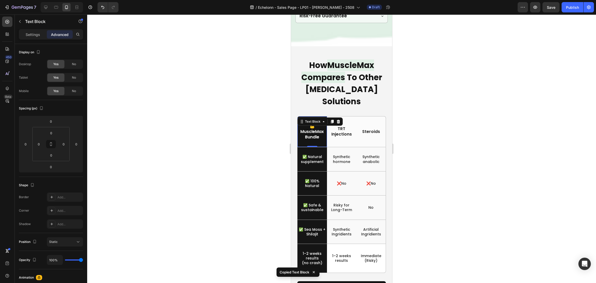
type input "4"
type input "0"
click at [64, 146] on input "0" at bounding box center [64, 144] width 8 height 8
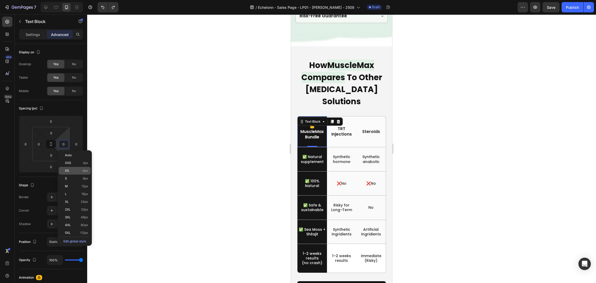
click at [78, 173] on div "XS 4px" at bounding box center [75, 171] width 32 height 8
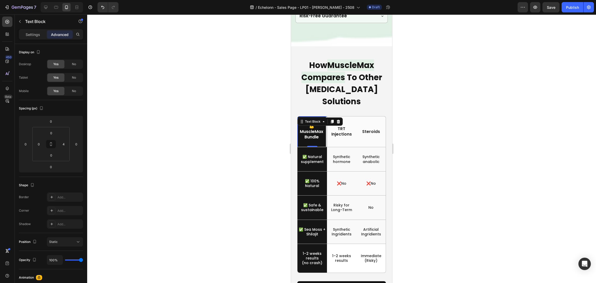
type input "0"
click at [320, 127] on p "💪MuscleMax" at bounding box center [312, 129] width 28 height 11
click at [35, 29] on div "Settings Advanced" at bounding box center [51, 34] width 64 height 10
click at [35, 32] on div "Settings" at bounding box center [33, 34] width 26 height 8
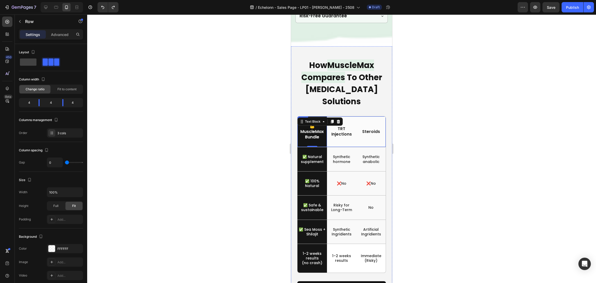
click at [344, 141] on div "TRT Injections Text Block" at bounding box center [341, 131] width 29 height 31
click at [62, 33] on p "Advanced" at bounding box center [60, 34] width 18 height 5
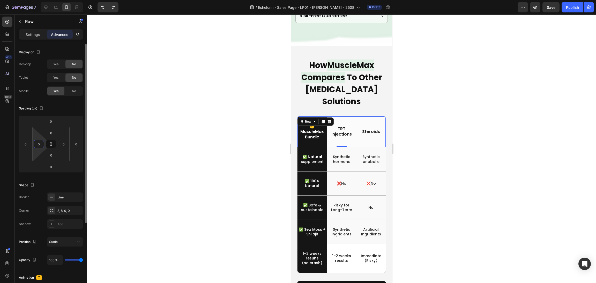
click at [38, 145] on input "0" at bounding box center [39, 144] width 8 height 8
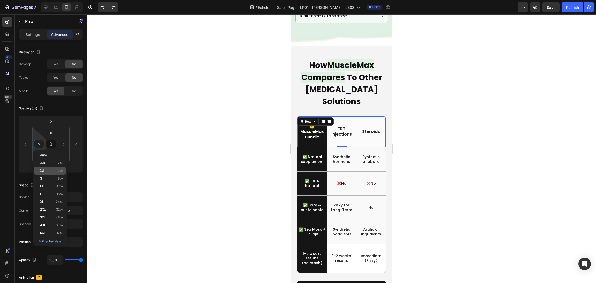
click at [50, 172] on p "XS 4px" at bounding box center [51, 171] width 23 height 4
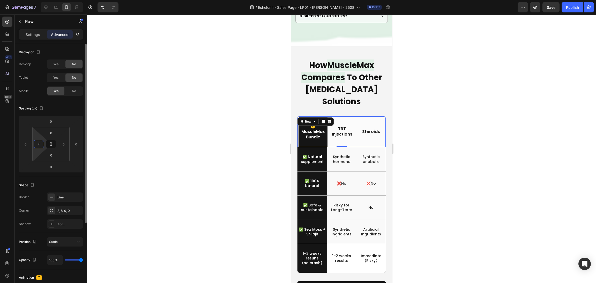
click at [38, 145] on input "4" at bounding box center [39, 144] width 8 height 8
type input "0"
click at [110, 132] on div at bounding box center [341, 148] width 509 height 269
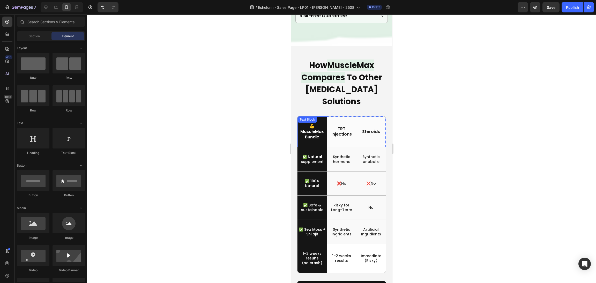
click at [315, 128] on p "💪MuscleMax" at bounding box center [312, 129] width 28 height 11
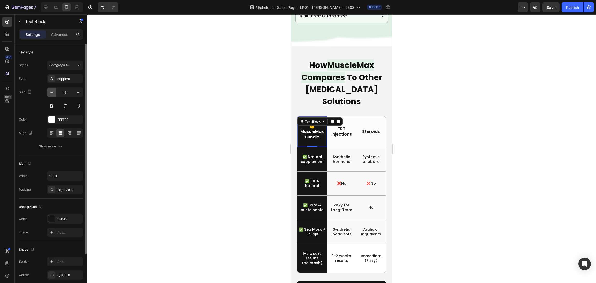
click at [55, 92] on button "button" at bounding box center [51, 92] width 9 height 9
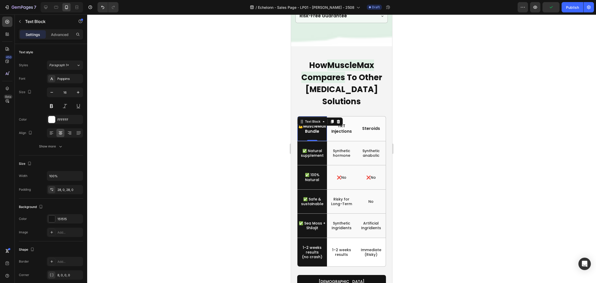
type input "15"
click at [346, 126] on p "TRT Injections" at bounding box center [342, 128] width 26 height 11
click at [368, 128] on p "Steroids" at bounding box center [371, 128] width 26 height 5
click at [335, 127] on p "TRT Injections" at bounding box center [342, 128] width 26 height 11
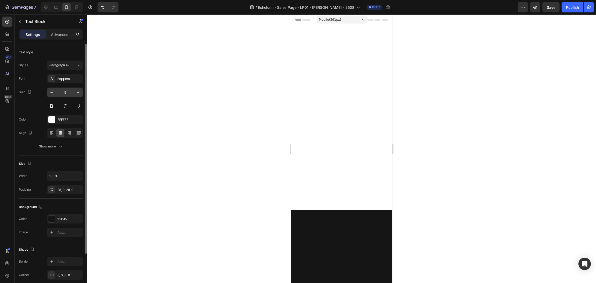
scroll to position [1979, 0]
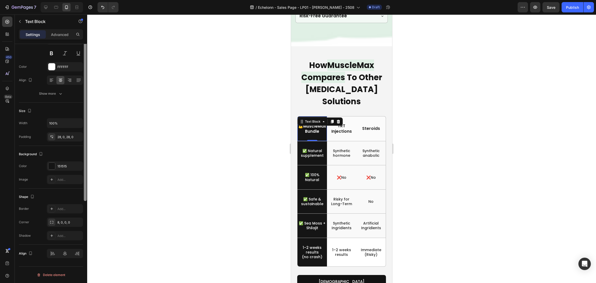
click at [83, 92] on div at bounding box center [85, 118] width 4 height 254
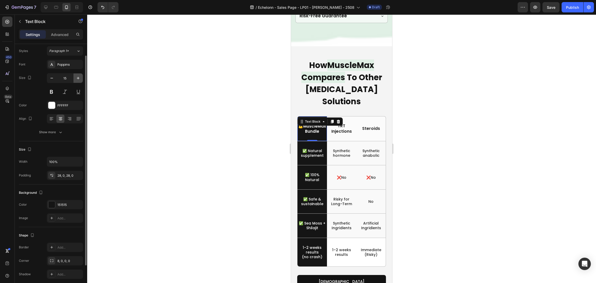
click at [78, 80] on icon "button" at bounding box center [78, 78] width 5 height 5
type input "16"
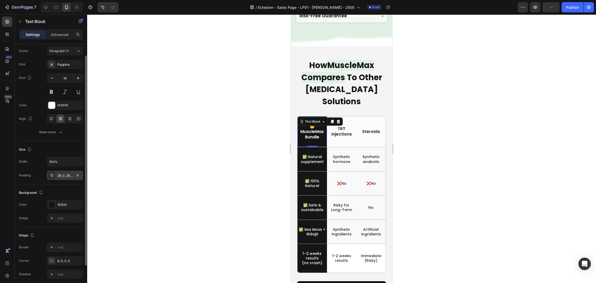
click at [65, 176] on div "28, 0, 28, 0" at bounding box center [64, 175] width 15 height 5
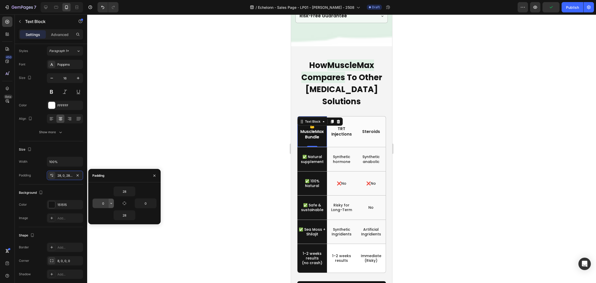
click at [109, 202] on icon "button" at bounding box center [111, 203] width 4 height 4
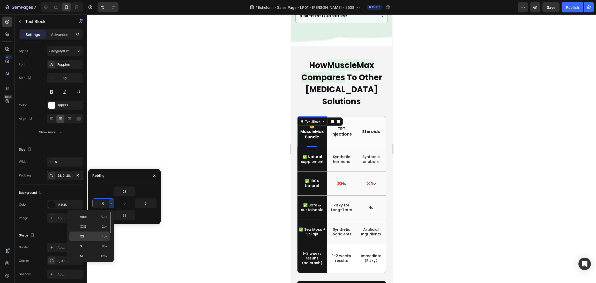
click at [98, 235] on p "XS 4px" at bounding box center [93, 236] width 27 height 5
type input "4"
click at [151, 204] on button "button" at bounding box center [153, 203] width 5 height 9
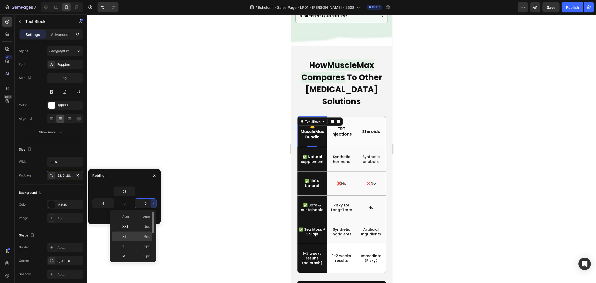
click at [143, 241] on div "XS 4px" at bounding box center [132, 246] width 40 height 10
type input "4"
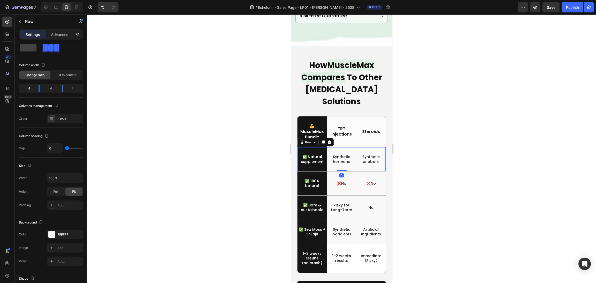
click at [345, 160] on div "Synthetic hormone Text Block" at bounding box center [341, 159] width 29 height 24
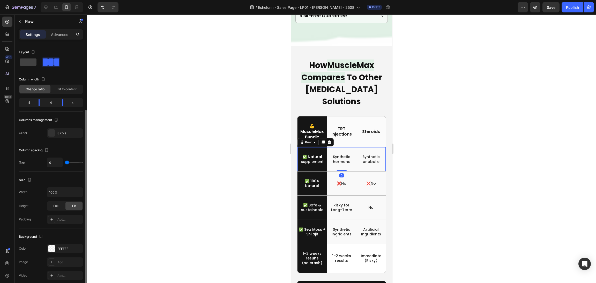
scroll to position [108, 0]
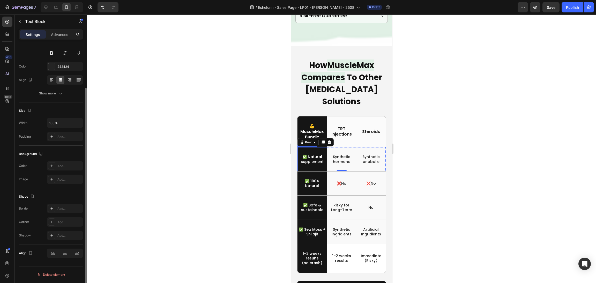
click at [358, 157] on p "Synthetic anabolic" at bounding box center [371, 158] width 26 height 9
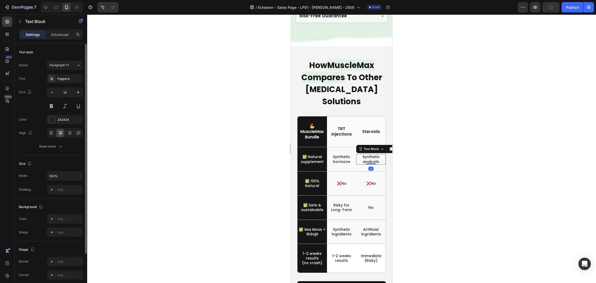
click at [345, 158] on p "Synthetic hormone" at bounding box center [342, 158] width 26 height 9
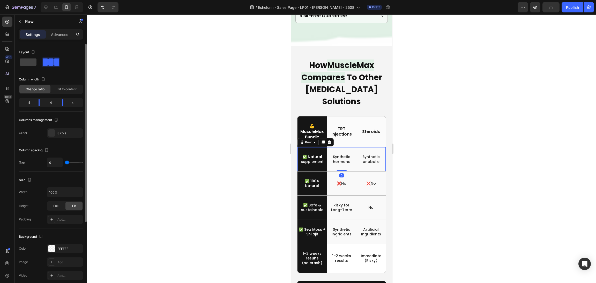
click at [348, 164] on div "Synthetic hormone Text Block" at bounding box center [341, 159] width 29 height 24
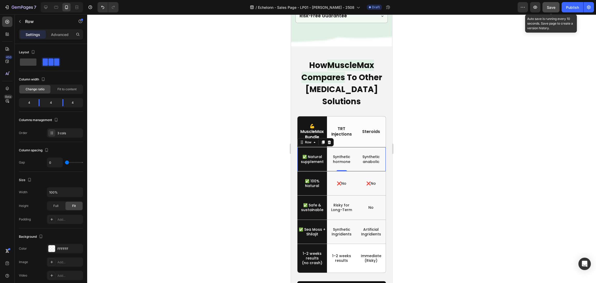
click at [550, 10] on div "Save" at bounding box center [551, 7] width 9 height 5
click at [317, 179] on p "✅ 100% Natural" at bounding box center [312, 183] width 28 height 9
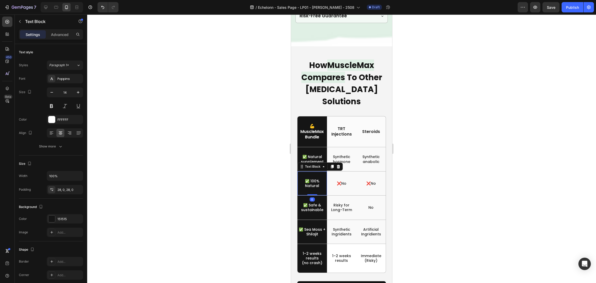
click at [315, 179] on p "✅ 100% Natural" at bounding box center [312, 183] width 28 height 9
click at [304, 179] on p "✅ 100% Natural" at bounding box center [312, 183] width 28 height 9
click at [550, 10] on div "Save" at bounding box center [551, 7] width 9 height 5
